Goal: Information Seeking & Learning: Find specific page/section

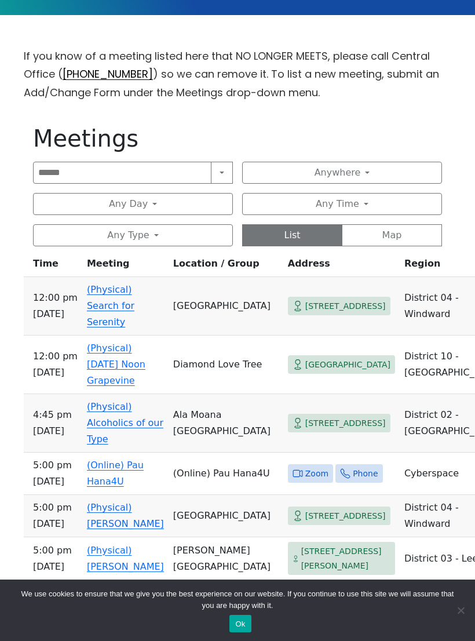
scroll to position [353, 0]
click at [109, 343] on link "(Physical) [DATE] Noon Grapevine" at bounding box center [116, 364] width 59 height 43
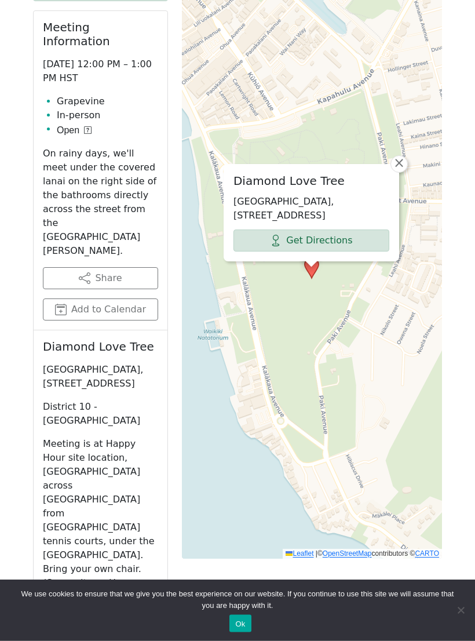
scroll to position [555, 0]
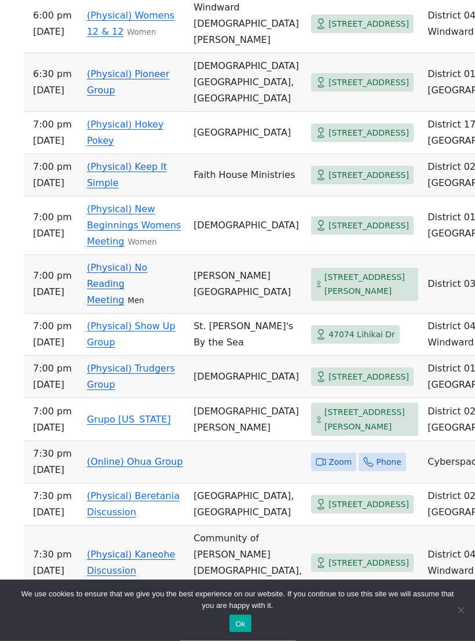
scroll to position [1127, 0]
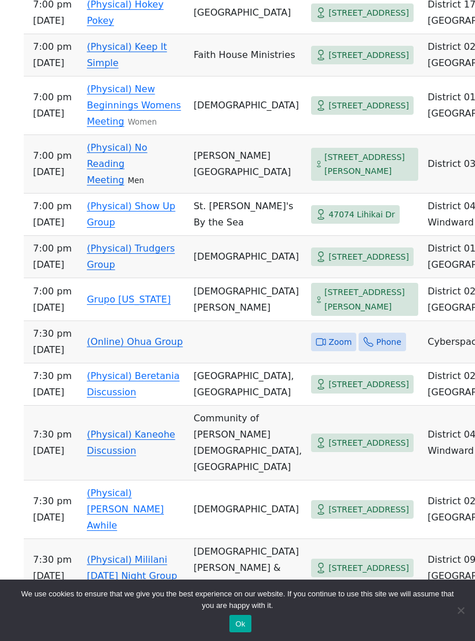
click at [334, 314] on span "[STREET_ADDRESS][PERSON_NAME]" at bounding box center [369, 299] width 89 height 28
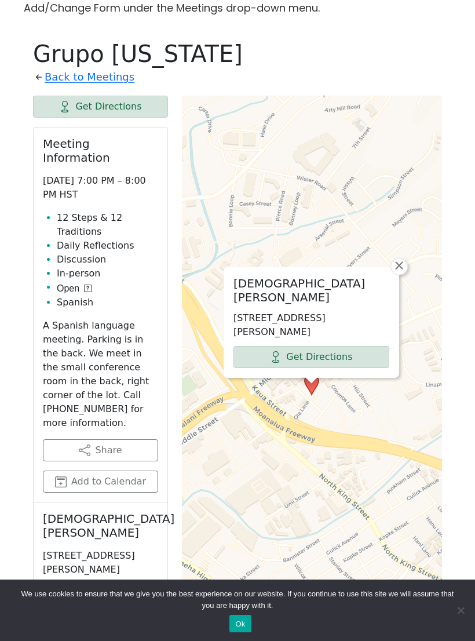
scroll to position [439, 0]
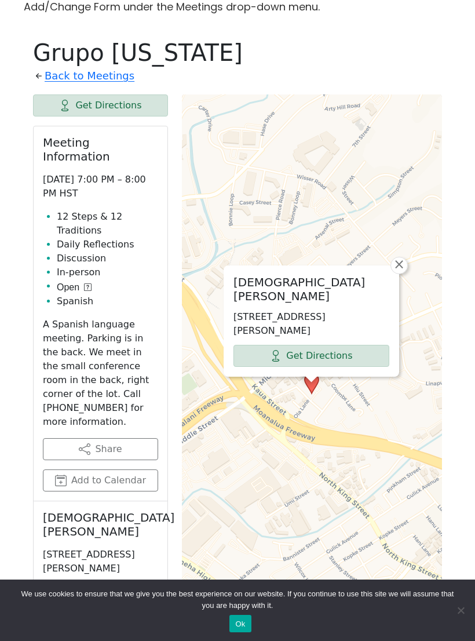
click at [49, 71] on link "Back to Meetings" at bounding box center [90, 76] width 90 height 19
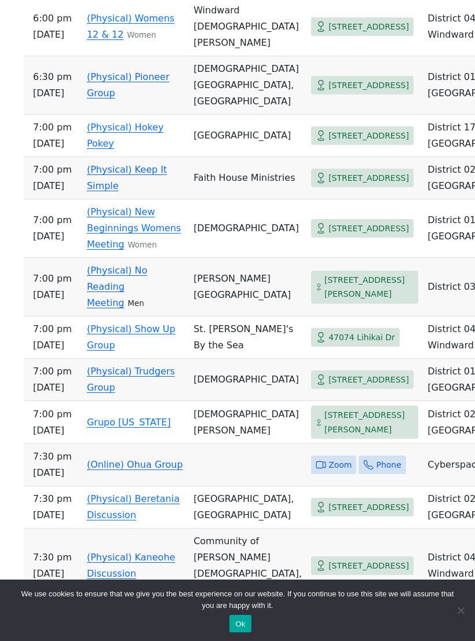
click at [345, 186] on span "[STREET_ADDRESS]" at bounding box center [369, 178] width 81 height 14
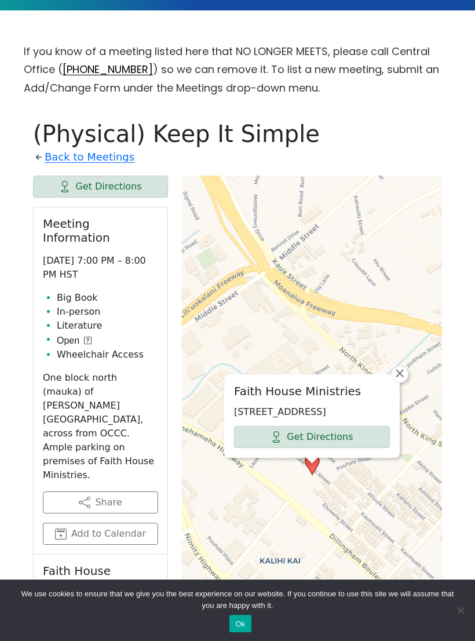
scroll to position [359, 0]
click at [73, 152] on link "Back to Meetings" at bounding box center [90, 156] width 90 height 19
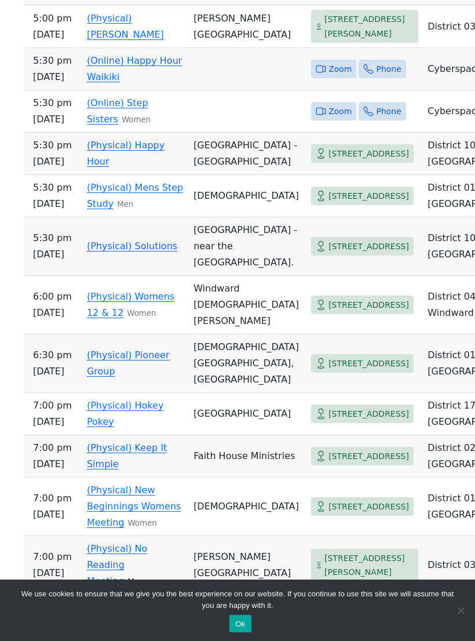
scroll to position [844, 0]
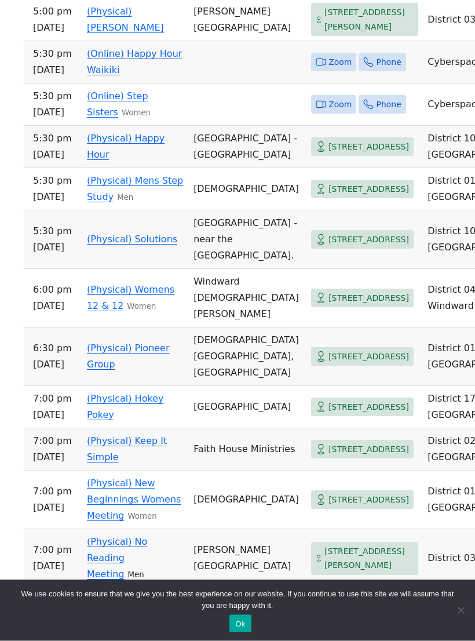
click at [346, 197] on span "[STREET_ADDRESS]" at bounding box center [369, 190] width 81 height 14
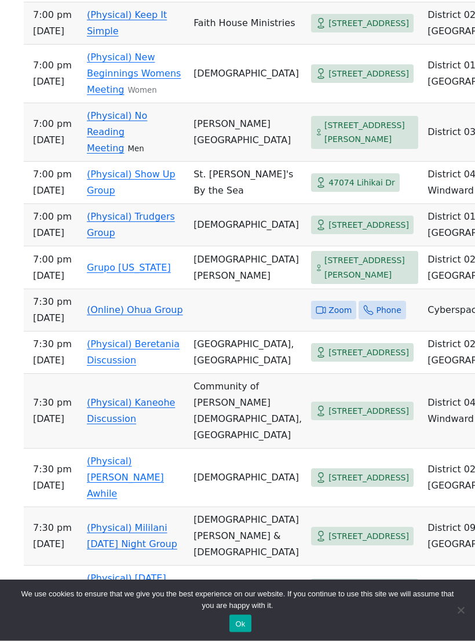
scroll to position [1272, 0]
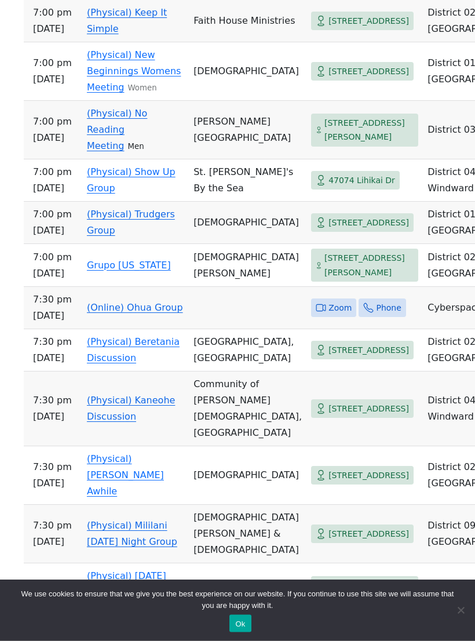
click at [347, 231] on span "[STREET_ADDRESS]" at bounding box center [369, 223] width 81 height 14
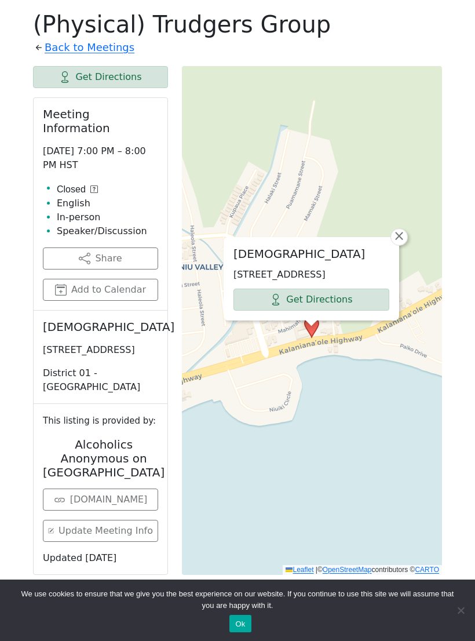
click at [46, 49] on link "Back to Meetings" at bounding box center [90, 47] width 90 height 19
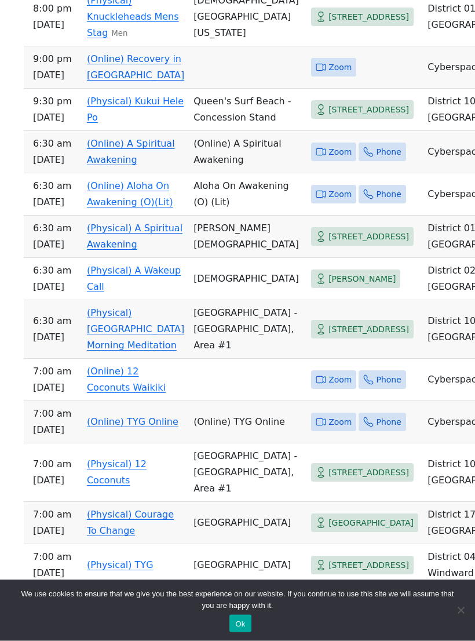
scroll to position [1966, 0]
click at [122, 292] on link "(Physical) A Wakeup Call" at bounding box center [134, 278] width 94 height 27
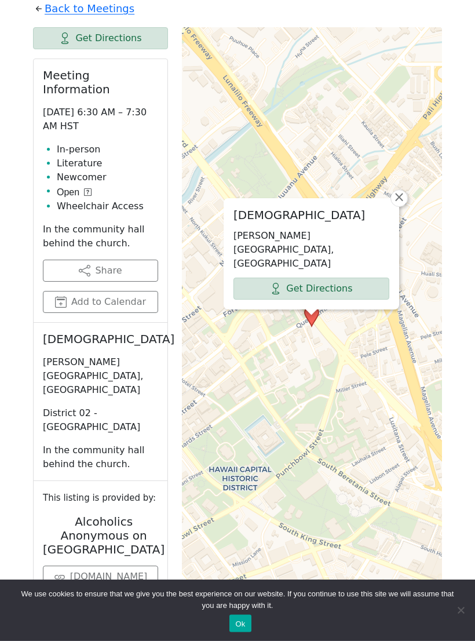
scroll to position [507, 0]
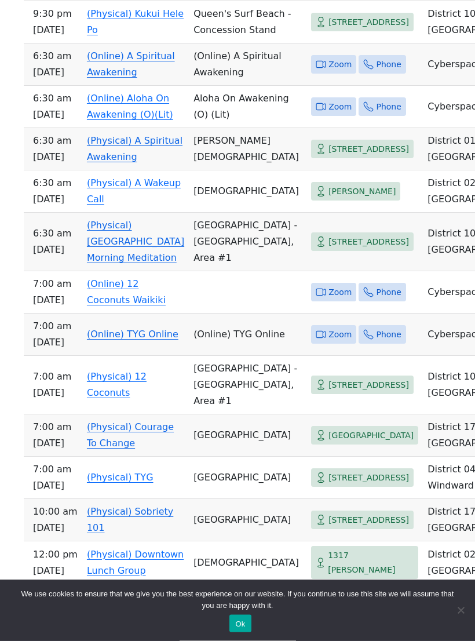
scroll to position [2054, 0]
click at [359, 198] on span "[PERSON_NAME]" at bounding box center [362, 191] width 67 height 14
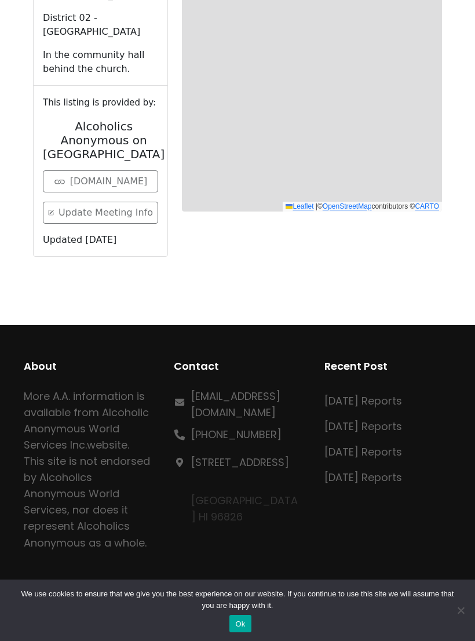
scroll to position [468, 0]
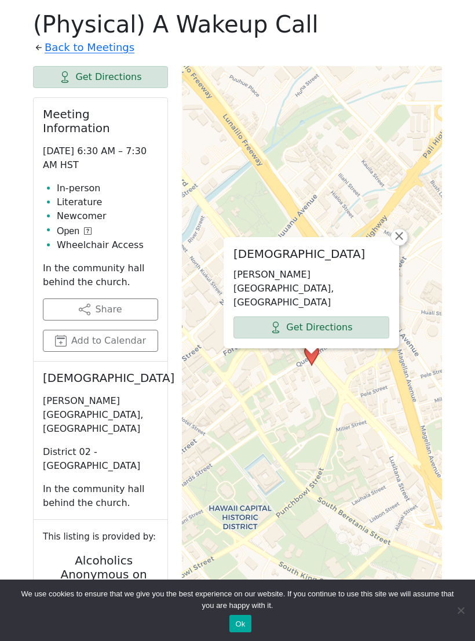
click at [342, 324] on link "Get Directions" at bounding box center [312, 328] width 156 height 22
click at [52, 51] on link "Back to Meetings" at bounding box center [90, 47] width 90 height 19
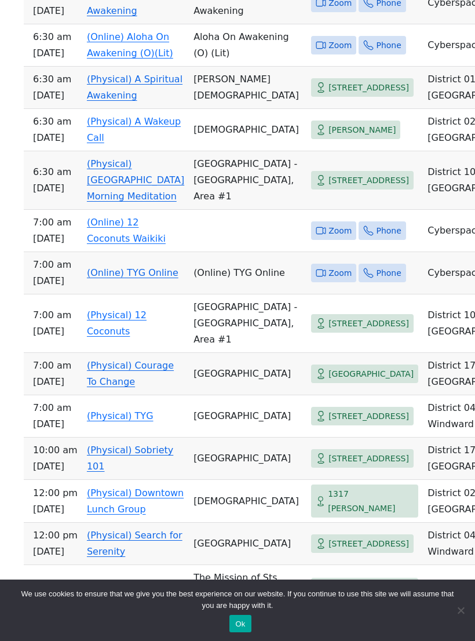
scroll to position [2116, 0]
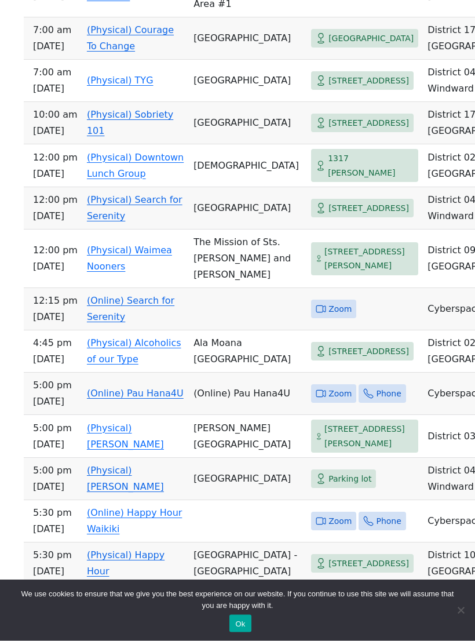
click at [338, 180] on span "1317 [PERSON_NAME]" at bounding box center [371, 166] width 86 height 28
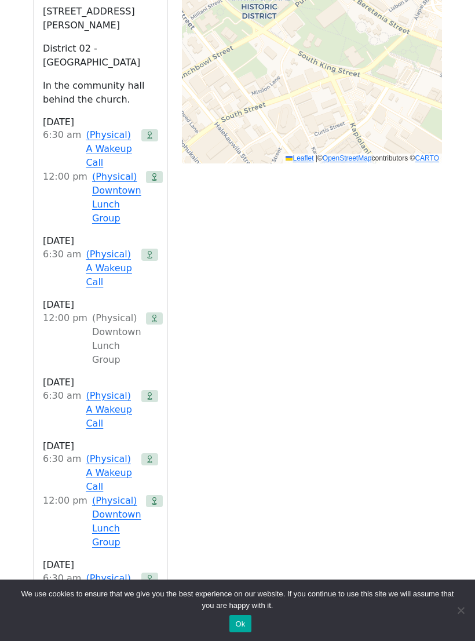
scroll to position [968, 0]
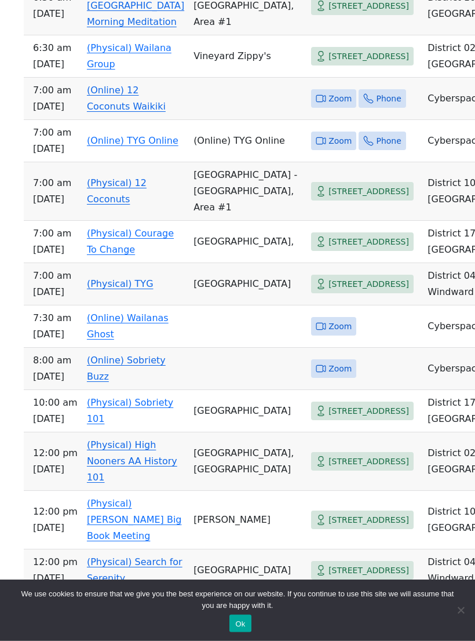
scroll to position [4080, 0]
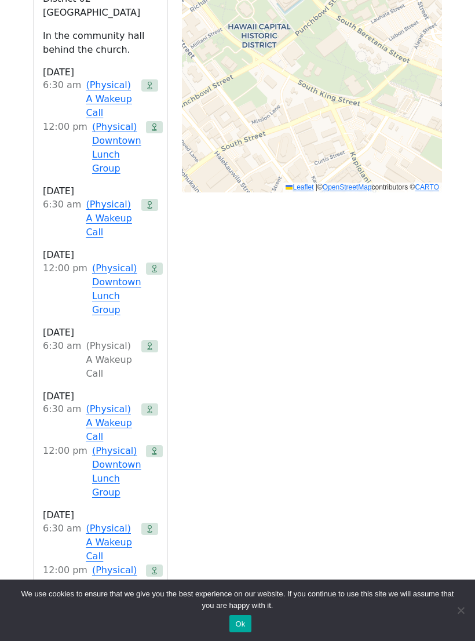
scroll to position [929, 0]
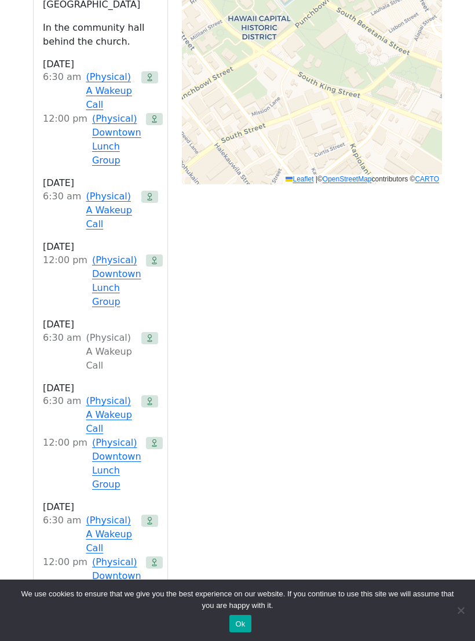
click at [99, 253] on link "(Physical) Downtown Lunch Group" at bounding box center [116, 281] width 49 height 56
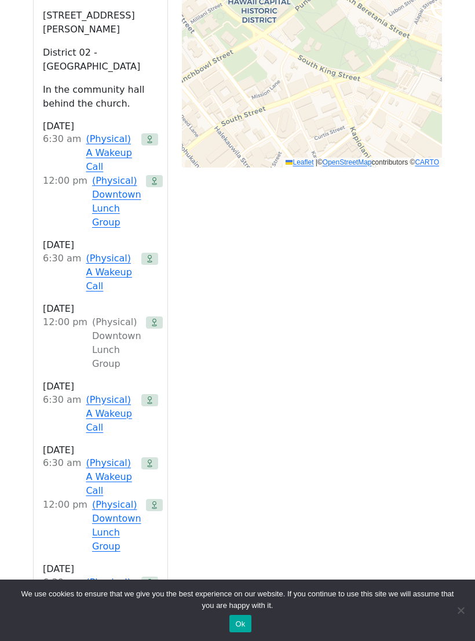
scroll to position [468, 0]
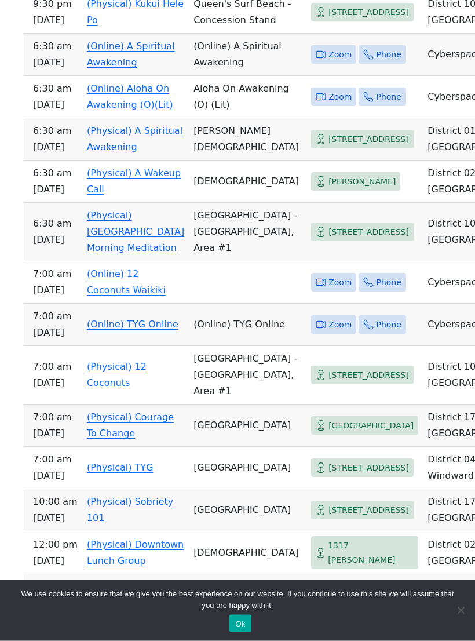
scroll to position [2063, 0]
click at [336, 189] on span "[PERSON_NAME]" at bounding box center [362, 182] width 67 height 14
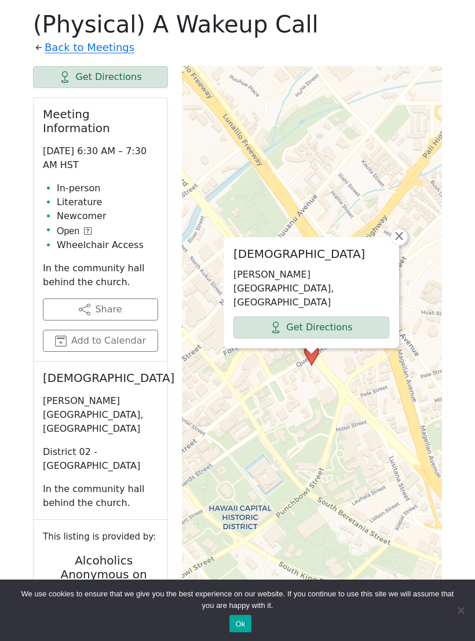
click at [343, 319] on link "Get Directions" at bounding box center [312, 328] width 156 height 22
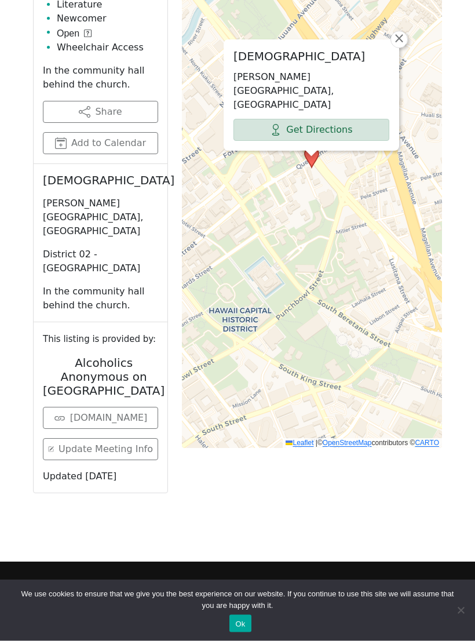
scroll to position [667, 0]
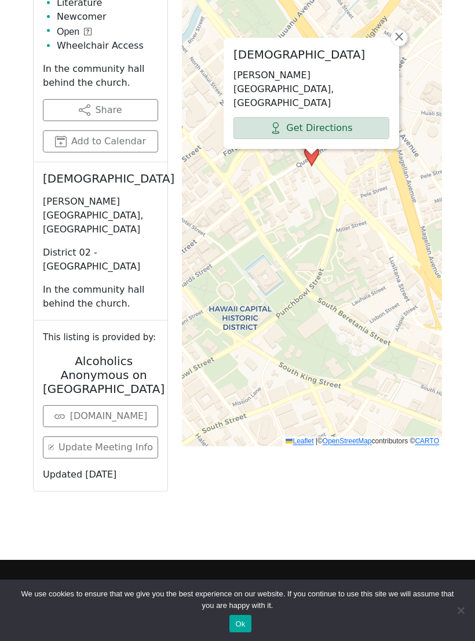
click at [339, 131] on link "Get Directions" at bounding box center [312, 128] width 156 height 22
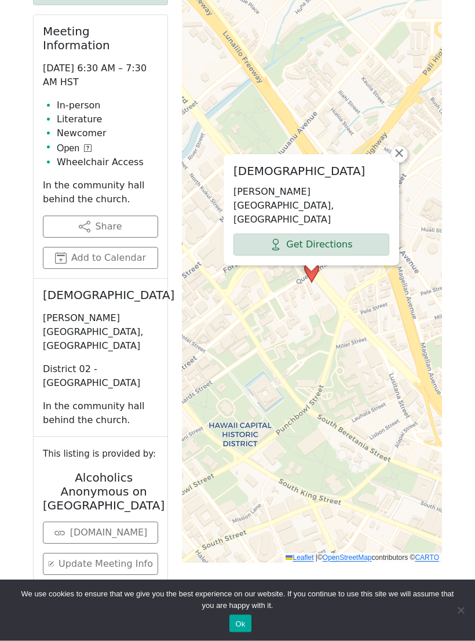
scroll to position [551, 0]
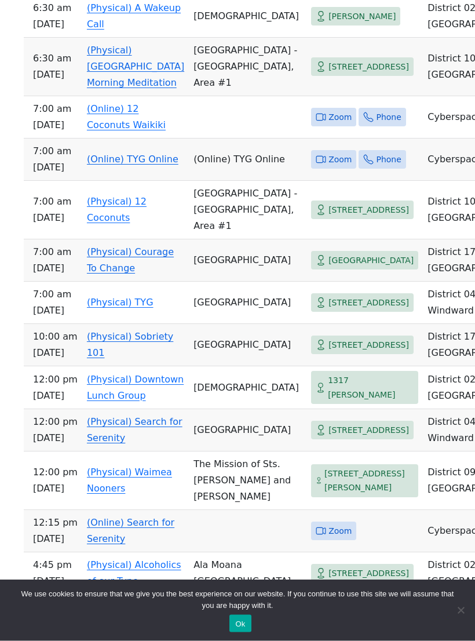
scroll to position [2228, 0]
click at [365, 24] on span "[PERSON_NAME]" at bounding box center [362, 17] width 67 height 14
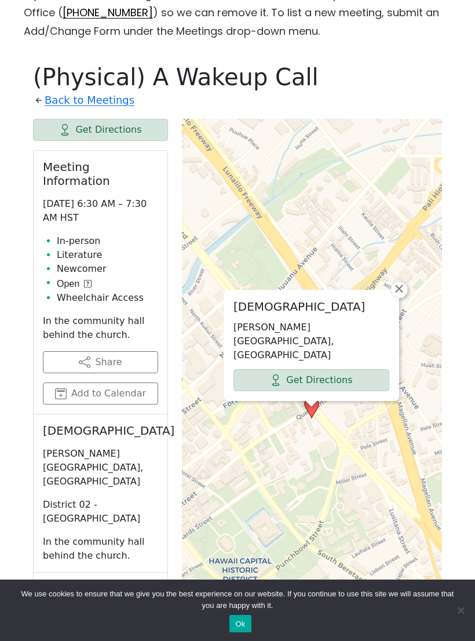
scroll to position [414, 0]
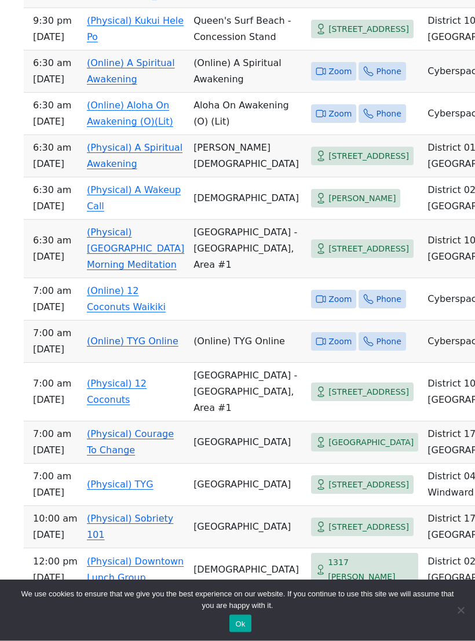
scroll to position [2049, 0]
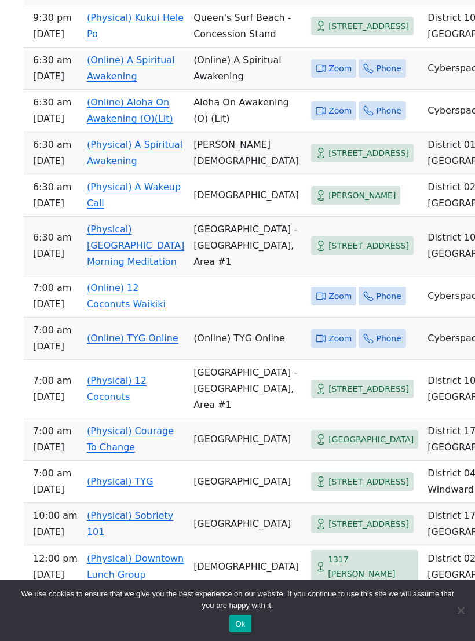
click at [125, 209] on link "(Physical) A Wakeup Call" at bounding box center [134, 194] width 94 height 27
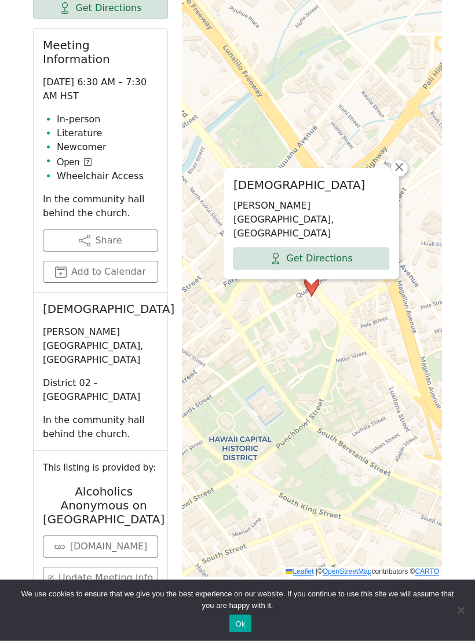
scroll to position [537, 0]
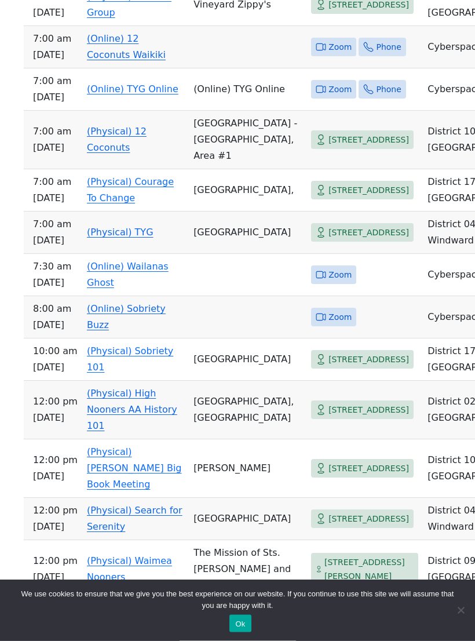
scroll to position [4130, 0]
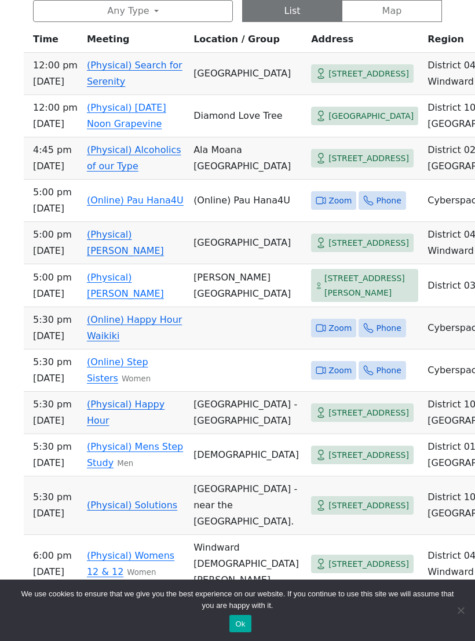
scroll to position [595, 0]
